Goal: Task Accomplishment & Management: Complete application form

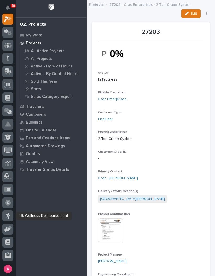
click at [9, 215] on icon at bounding box center [7, 216] width 5 height 6
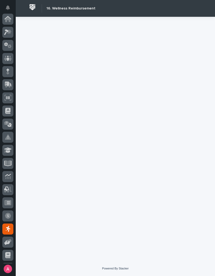
scroll to position [65, 0]
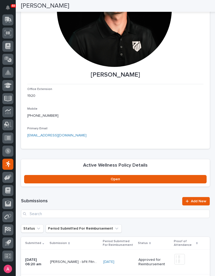
scroll to position [82, 0]
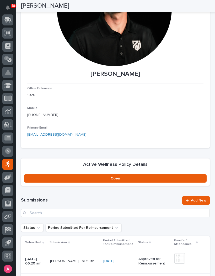
click at [194, 199] on span "Add New" at bounding box center [198, 200] width 15 height 4
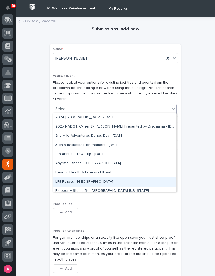
click at [86, 177] on div "bFit Fitness - [GEOGRAPHIC_DATA]" at bounding box center [114, 181] width 123 height 9
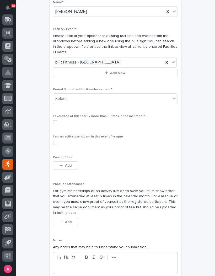
scroll to position [49, 0]
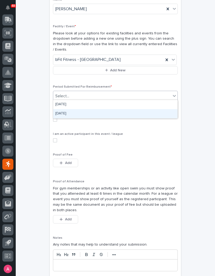
click at [105, 115] on div "[DATE]" at bounding box center [115, 113] width 124 height 9
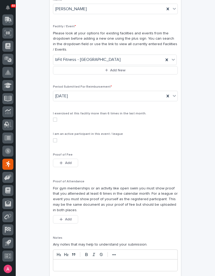
click at [56, 118] on span at bounding box center [55, 119] width 4 height 4
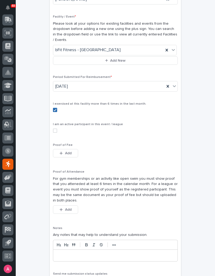
scroll to position [60, 0]
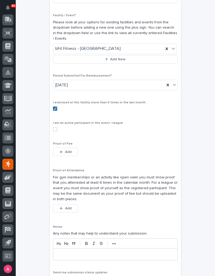
click at [70, 151] on span "Add" at bounding box center [68, 152] width 7 height 4
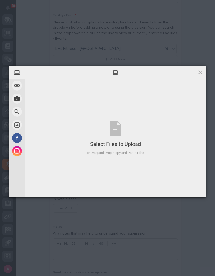
click at [121, 136] on div "Select Files to Upload or Drag and Drop, Copy and Paste Files" at bounding box center [115, 138] width 57 height 35
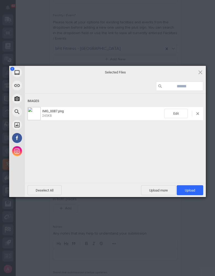
click at [192, 187] on span "Upload 1" at bounding box center [190, 190] width 26 height 10
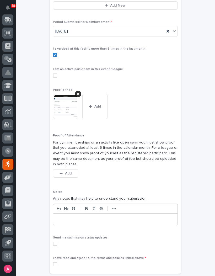
scroll to position [122, 0]
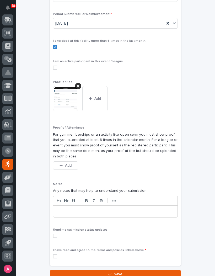
click at [70, 164] on span "Add" at bounding box center [68, 166] width 7 height 4
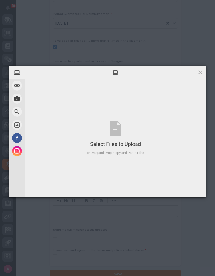
click at [122, 129] on div "Select Files to Upload or Drag and Drop, Copy and Paste Files" at bounding box center [115, 138] width 57 height 35
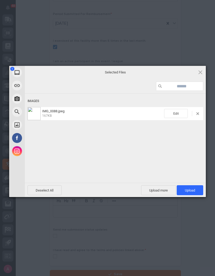
click at [196, 193] on span "Upload 1" at bounding box center [190, 190] width 26 height 10
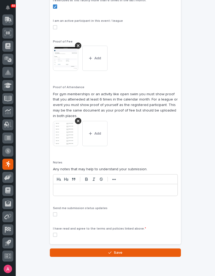
scroll to position [162, 0]
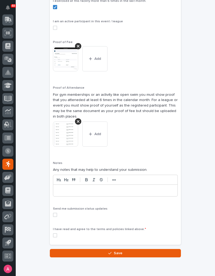
click at [55, 213] on span at bounding box center [55, 215] width 4 height 4
click at [56, 233] on span at bounding box center [55, 235] width 4 height 4
click at [127, 249] on button "Save" at bounding box center [115, 253] width 131 height 8
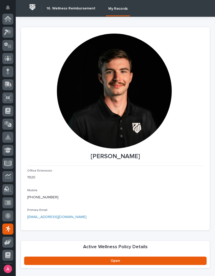
scroll to position [65, 0]
